Goal: Task Accomplishment & Management: Complete application form

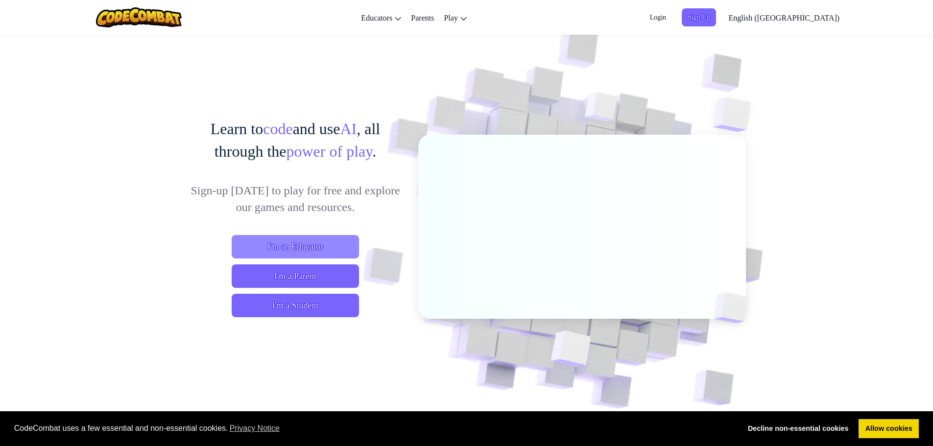
click at [303, 241] on span "I'm an Educator" at bounding box center [295, 247] width 127 height 24
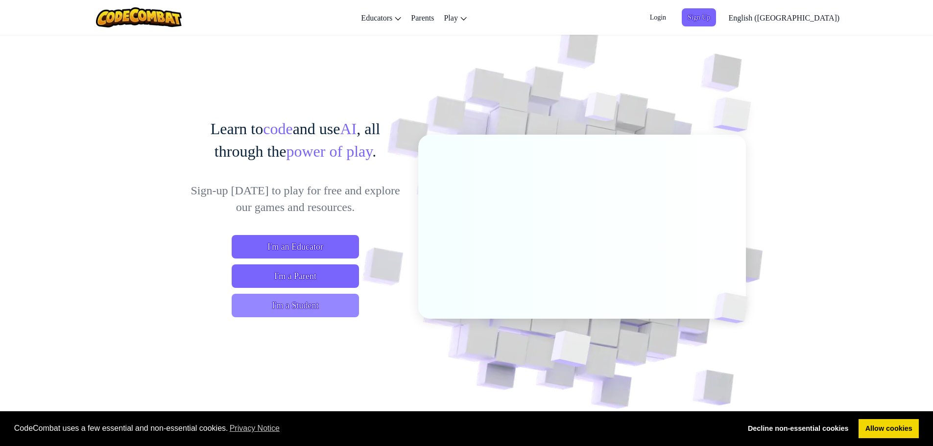
click at [276, 311] on span "I'm a Student" at bounding box center [295, 306] width 127 height 24
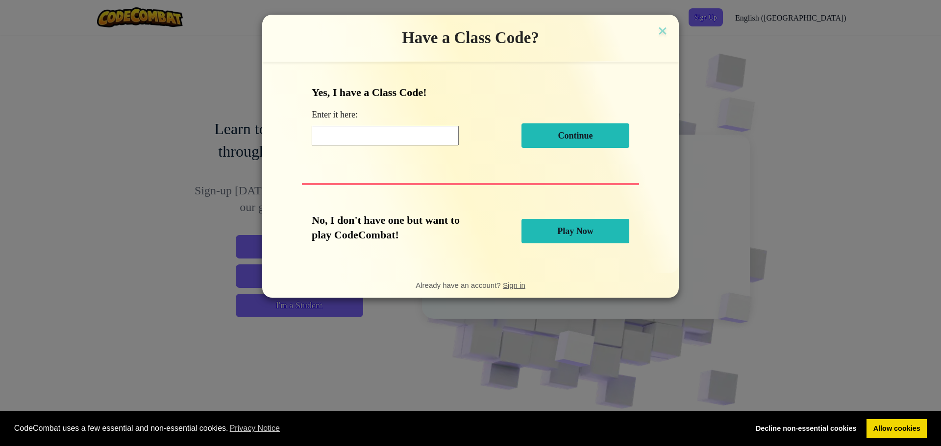
click at [447, 135] on input at bounding box center [385, 136] width 147 height 20
click at [666, 32] on img at bounding box center [662, 31] width 13 height 15
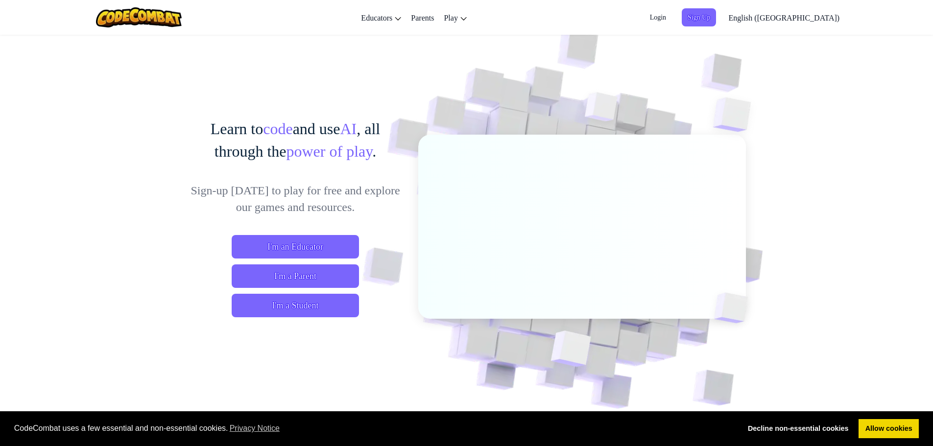
click at [672, 19] on span "Login" at bounding box center [658, 17] width 28 height 18
